Goal: Find specific page/section: Find specific page/section

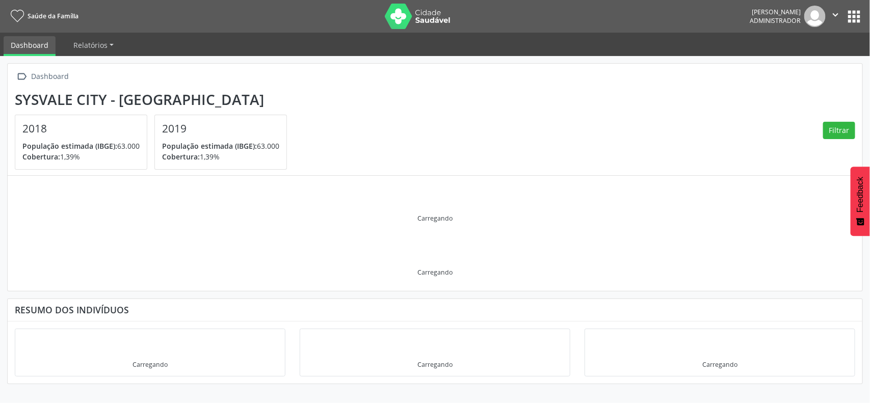
click at [862, 18] on button "apps" at bounding box center [854, 17] width 18 height 18
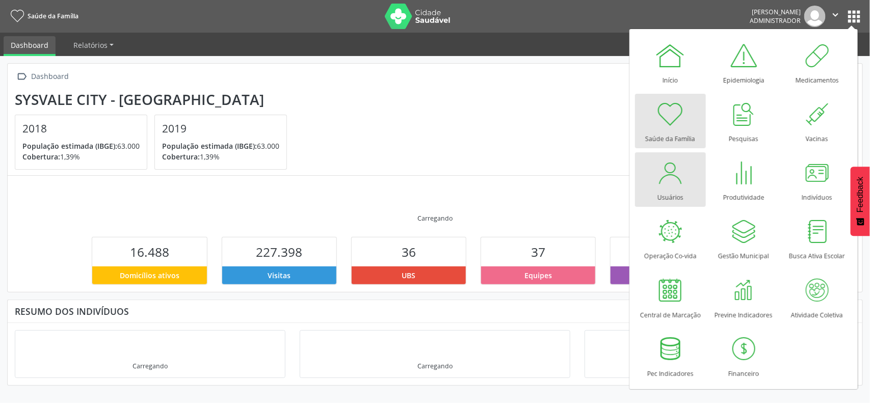
click at [678, 178] on div at bounding box center [670, 172] width 31 height 31
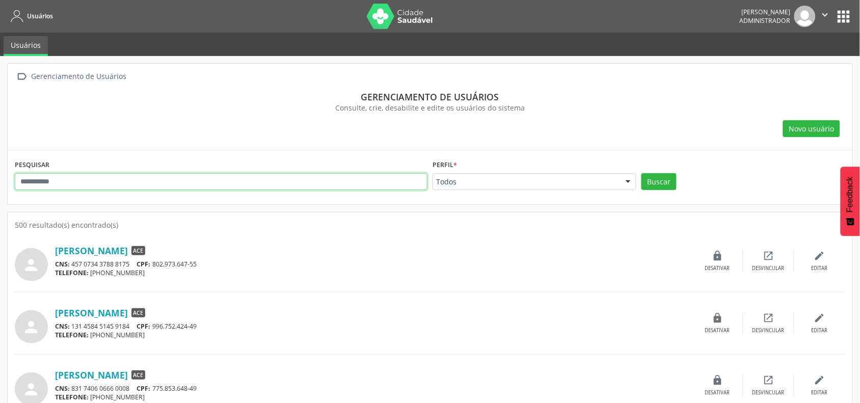
click at [226, 186] on input "text" at bounding box center [221, 181] width 413 height 17
type input "*****"
click at [642, 173] on button "Buscar" at bounding box center [659, 181] width 35 height 17
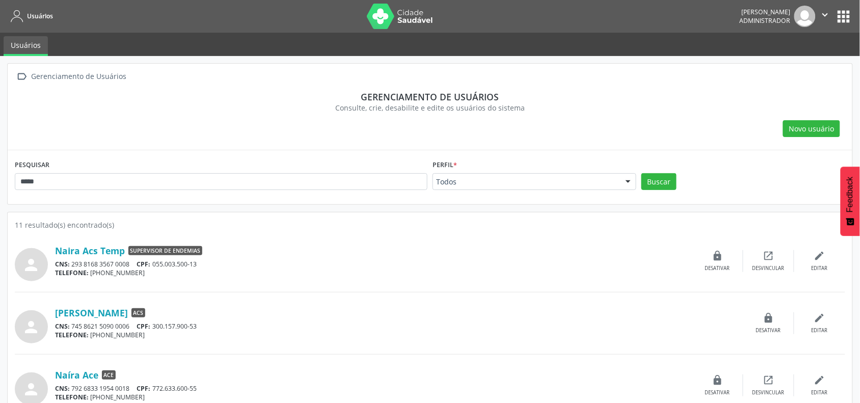
scroll to position [127, 0]
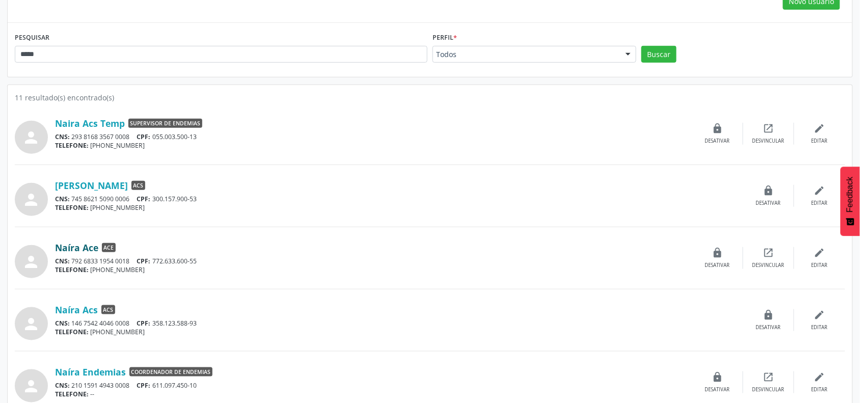
click at [95, 249] on link "Naíra Ace" at bounding box center [76, 247] width 43 height 11
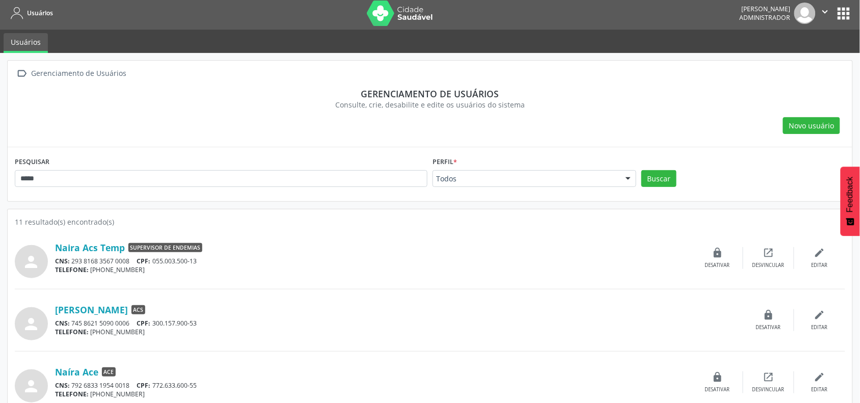
scroll to position [0, 0]
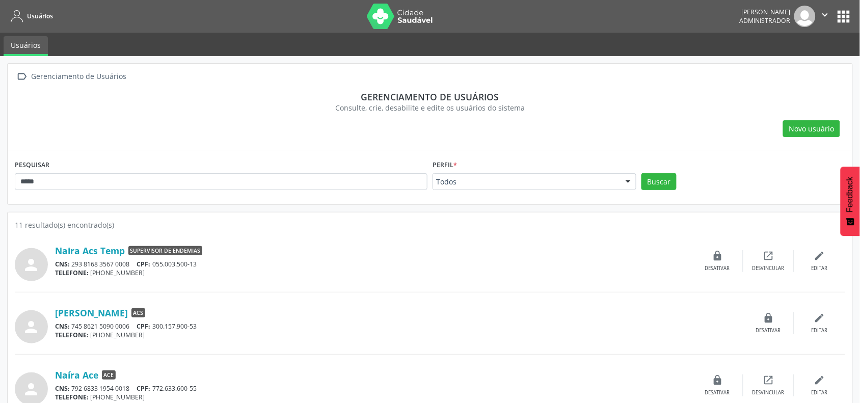
click at [845, 22] on button "apps" at bounding box center [844, 17] width 18 height 18
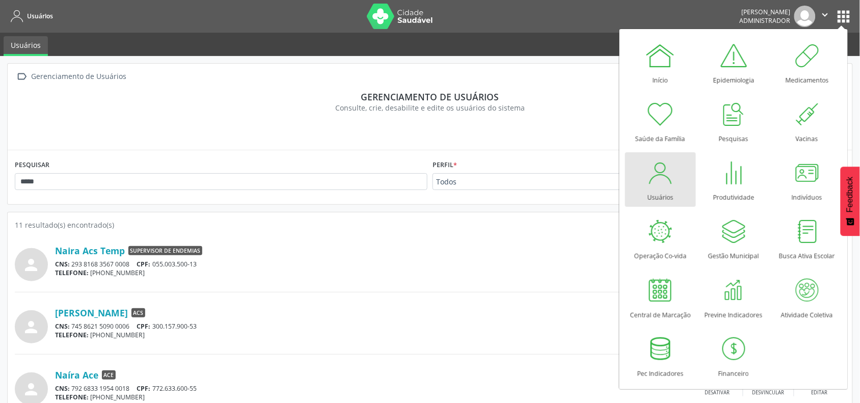
click at [655, 195] on div "Usuários" at bounding box center [661, 195] width 26 height 14
